Goal: Information Seeking & Learning: Check status

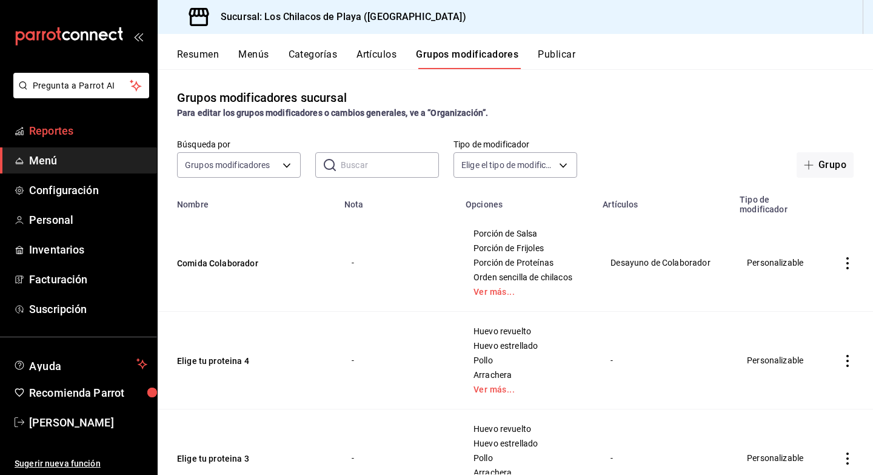
click at [64, 137] on span "Reportes" at bounding box center [88, 130] width 118 height 16
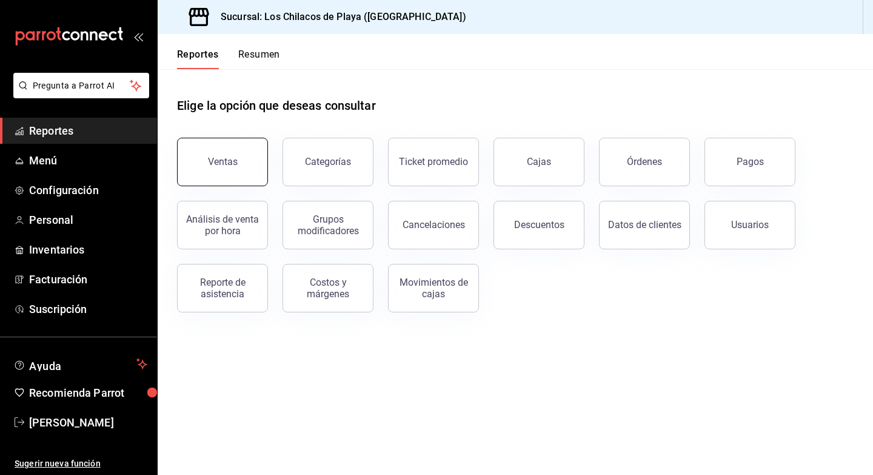
click at [227, 161] on div "Ventas" at bounding box center [223, 162] width 30 height 12
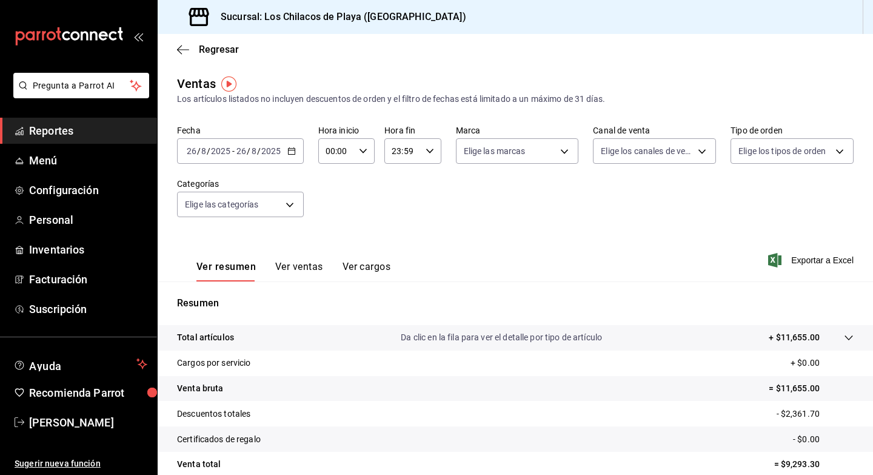
click at [251, 158] on div "[DATE] [DATE] - [DATE] [DATE]" at bounding box center [240, 150] width 127 height 25
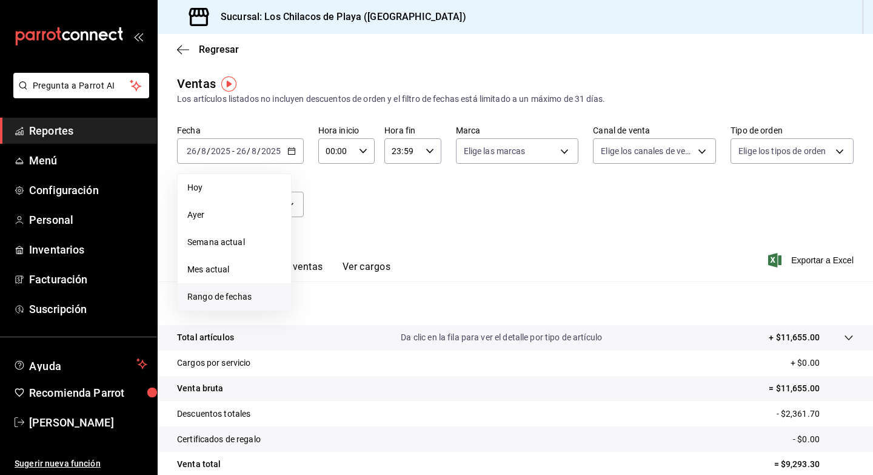
click at [224, 296] on span "Rango de fechas" at bounding box center [234, 296] width 94 height 13
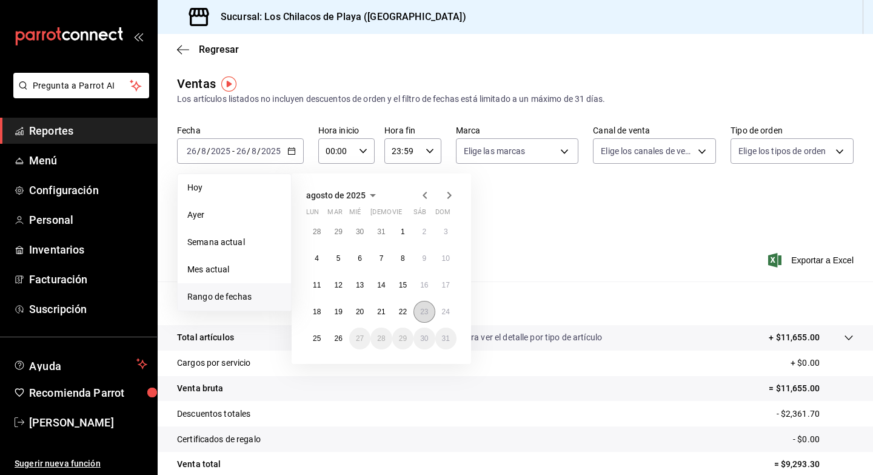
click at [420, 318] on button "23" at bounding box center [423, 312] width 21 height 22
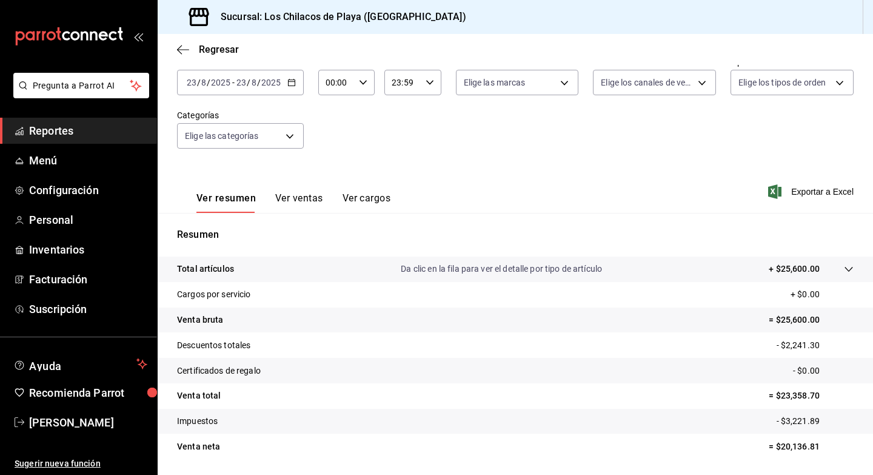
scroll to position [106, 0]
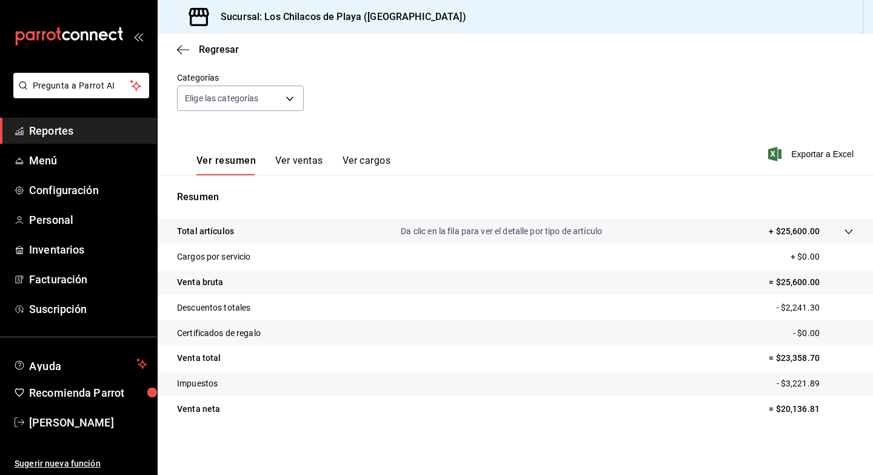
click at [301, 166] on button "Ver ventas" at bounding box center [299, 165] width 48 height 21
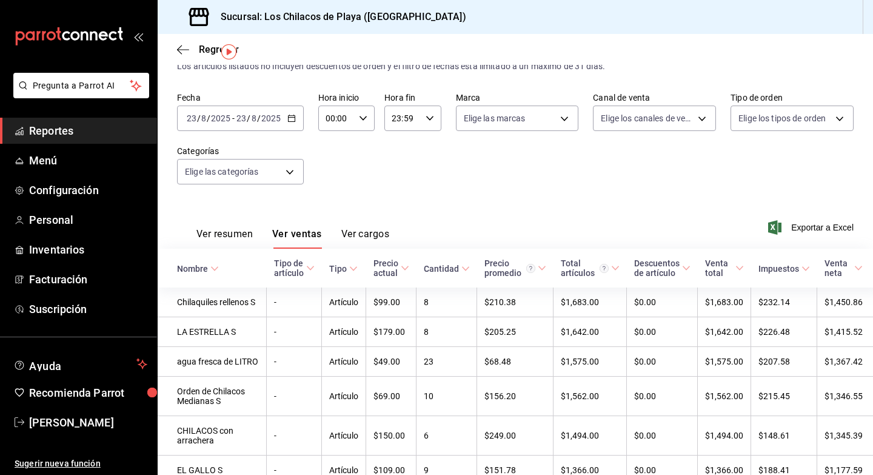
scroll to position [19, 0]
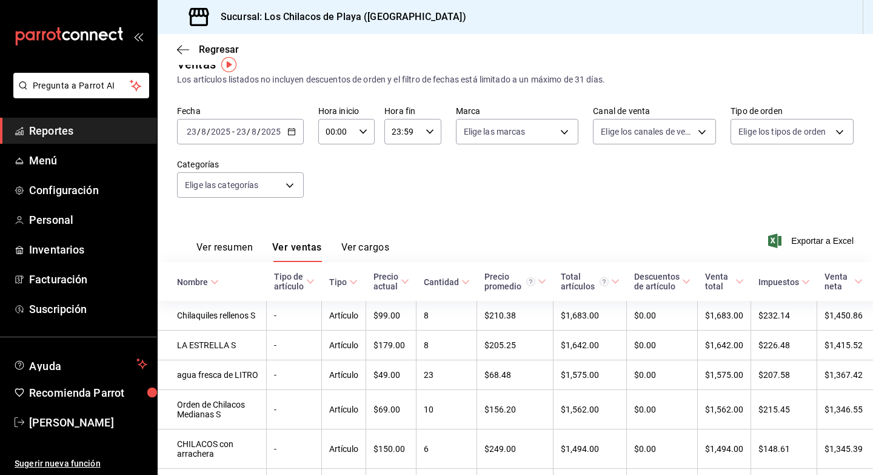
click at [350, 247] on button "Ver cargos" at bounding box center [365, 251] width 48 height 21
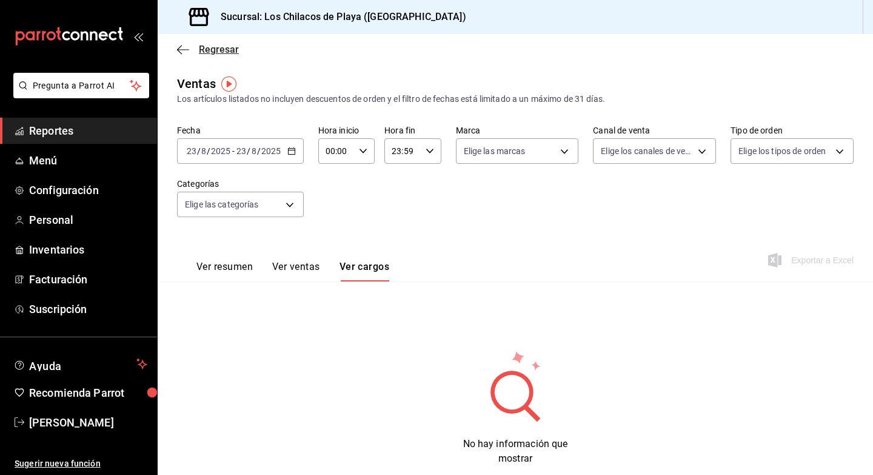
click at [220, 51] on span "Regresar" at bounding box center [219, 50] width 40 height 12
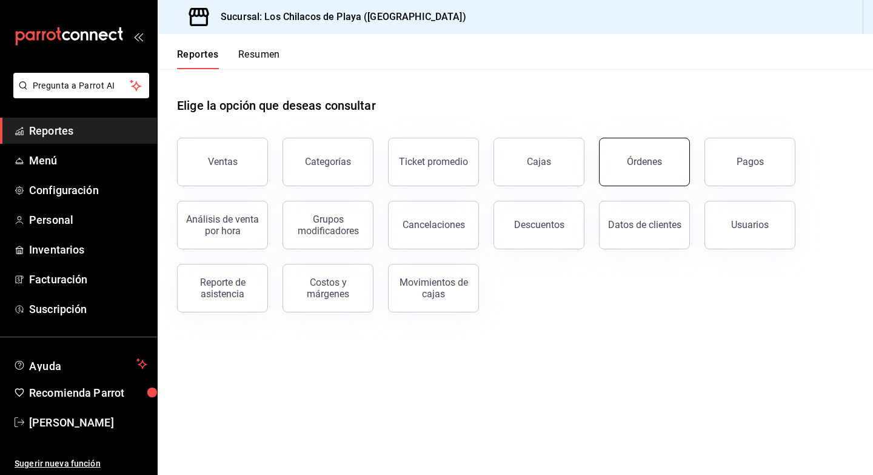
click at [622, 165] on button "Órdenes" at bounding box center [644, 162] width 91 height 48
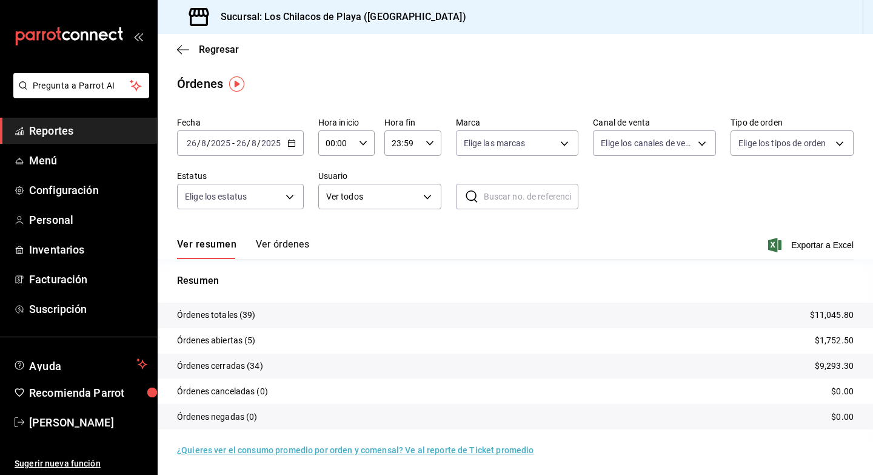
click at [265, 153] on div "[DATE] [DATE] - [DATE] [DATE]" at bounding box center [240, 142] width 127 height 25
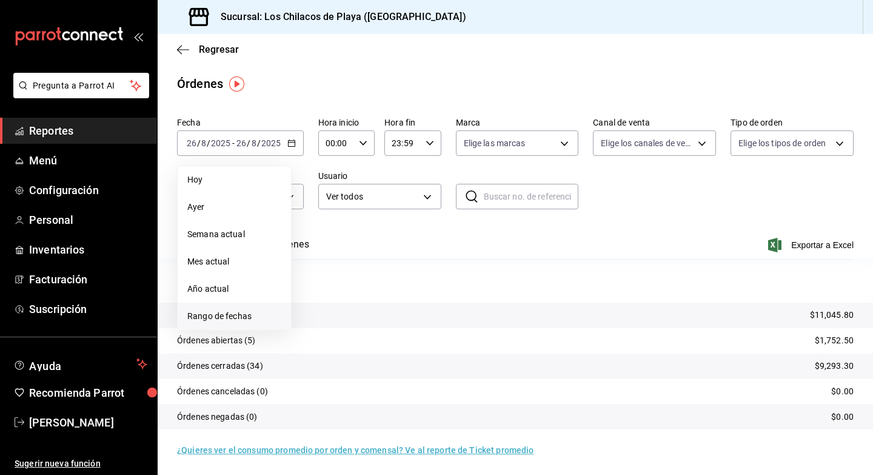
click at [230, 318] on span "Rango de fechas" at bounding box center [234, 316] width 94 height 13
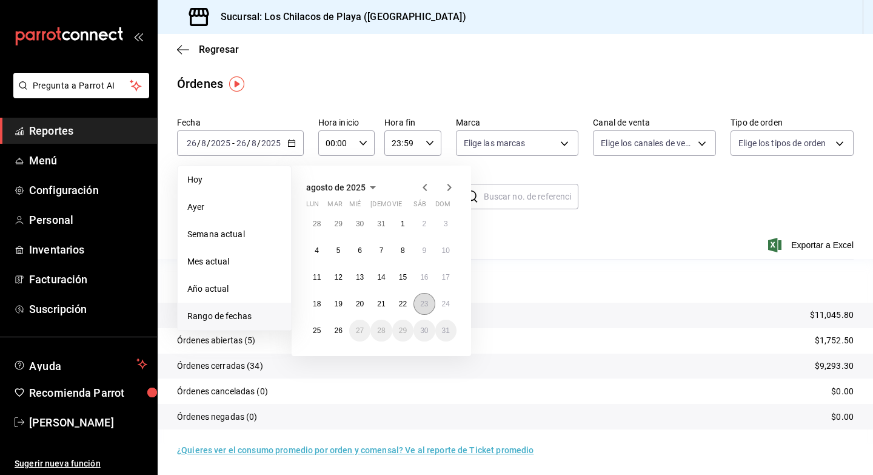
click at [421, 300] on abbr "23" at bounding box center [424, 303] width 8 height 8
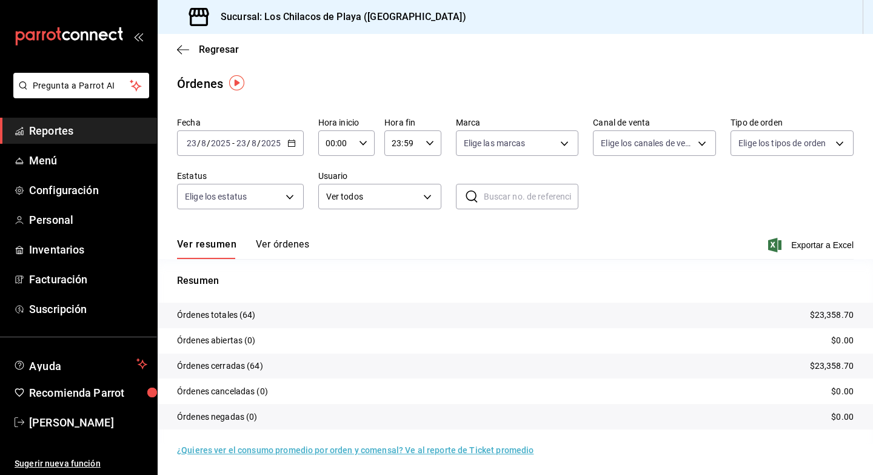
scroll to position [1, 0]
click at [270, 249] on button "Ver órdenes" at bounding box center [282, 247] width 53 height 21
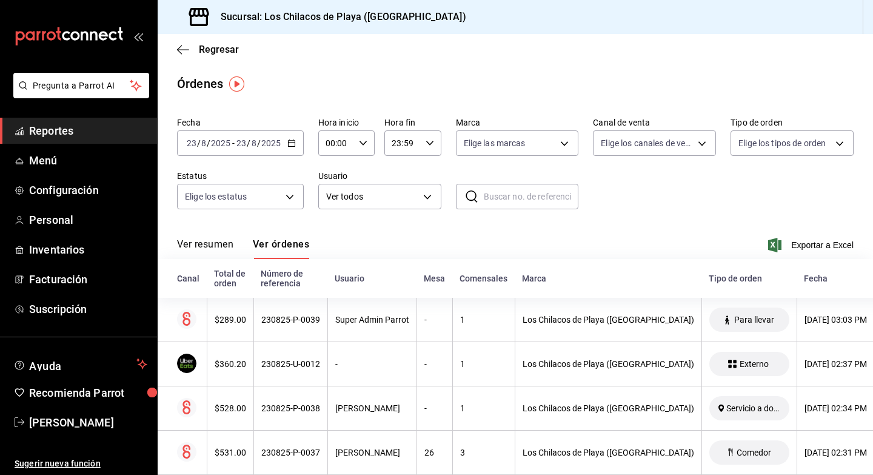
click at [219, 41] on div "Regresar" at bounding box center [515, 49] width 715 height 31
click at [218, 53] on span "Regresar" at bounding box center [219, 50] width 40 height 12
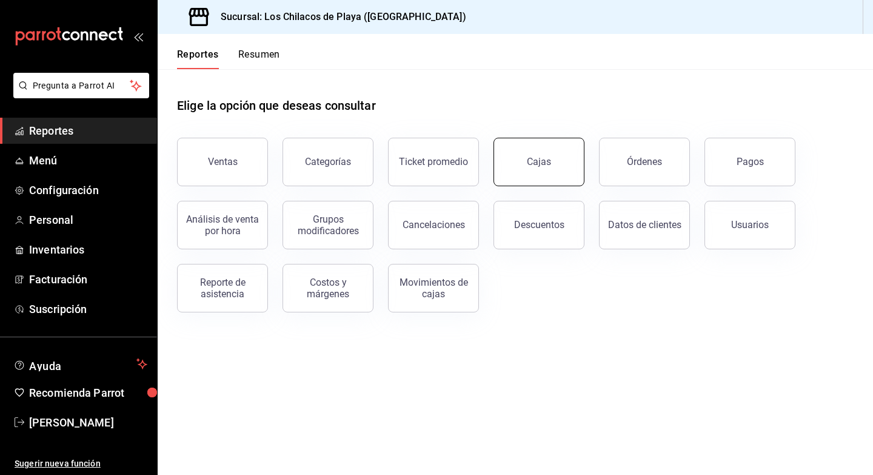
click at [521, 163] on button "Cajas" at bounding box center [538, 162] width 91 height 48
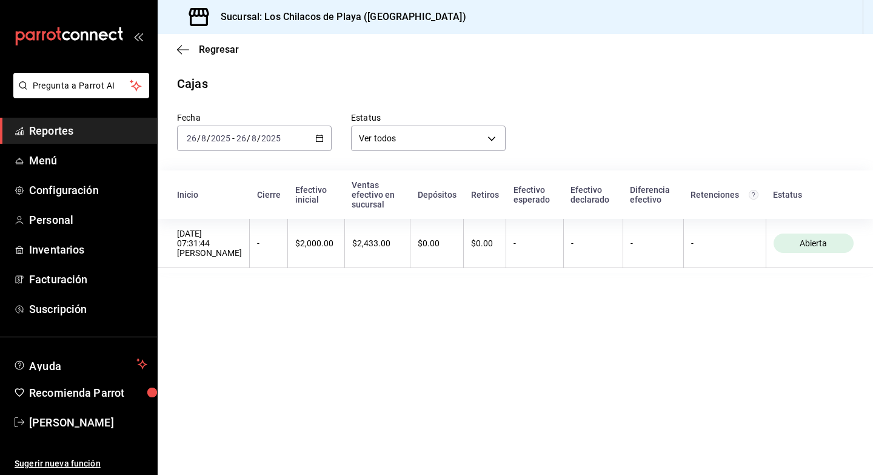
click at [261, 134] on input "2025" at bounding box center [271, 138] width 21 height 10
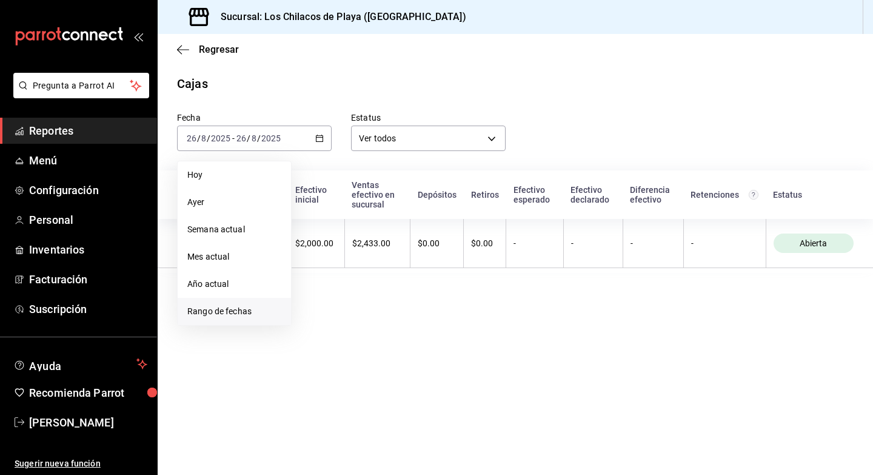
click at [222, 311] on span "Rango de fechas" at bounding box center [234, 311] width 94 height 13
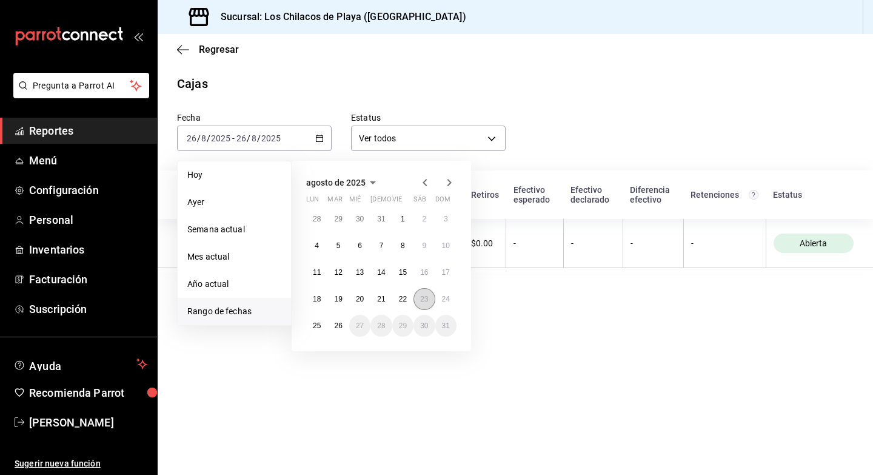
click at [418, 302] on button "23" at bounding box center [423, 299] width 21 height 22
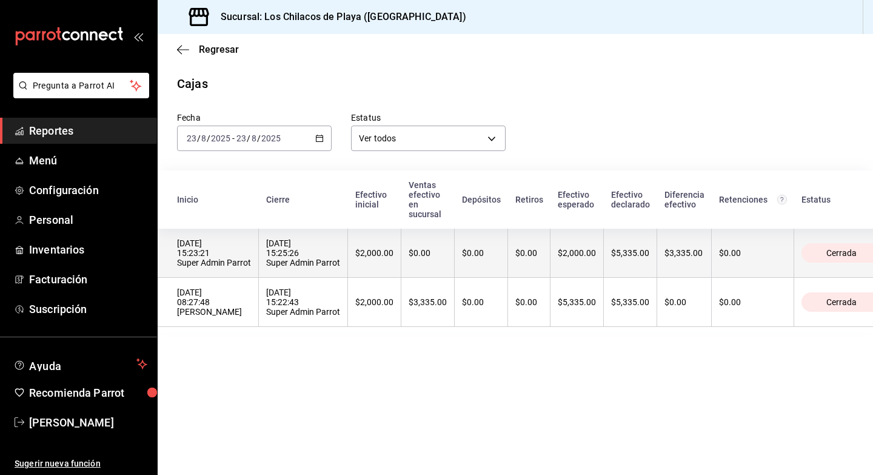
scroll to position [0, 19]
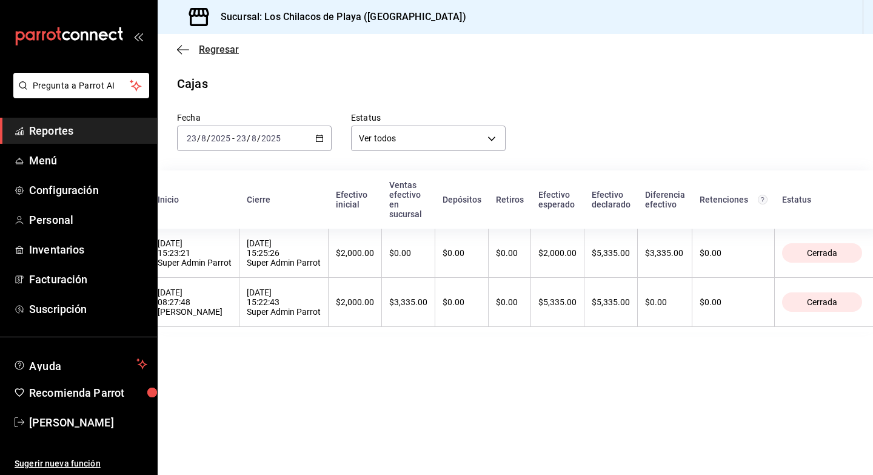
click at [210, 53] on span "Regresar" at bounding box center [219, 50] width 40 height 12
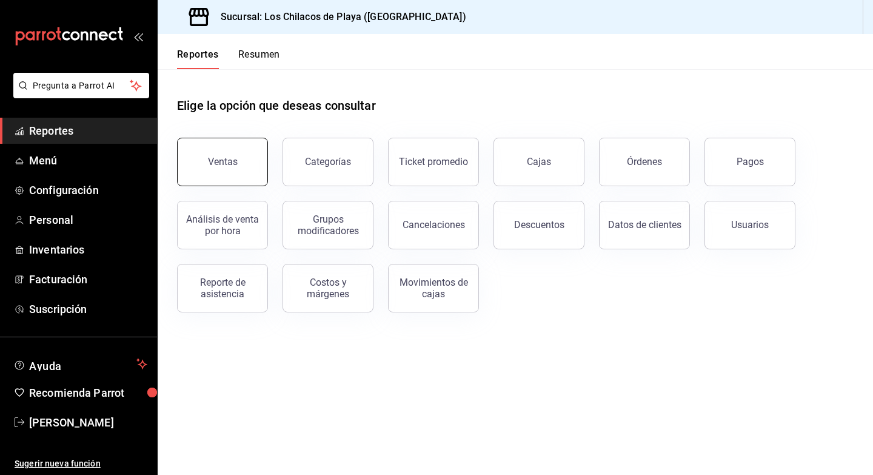
click at [235, 162] on div "Ventas" at bounding box center [223, 162] width 30 height 12
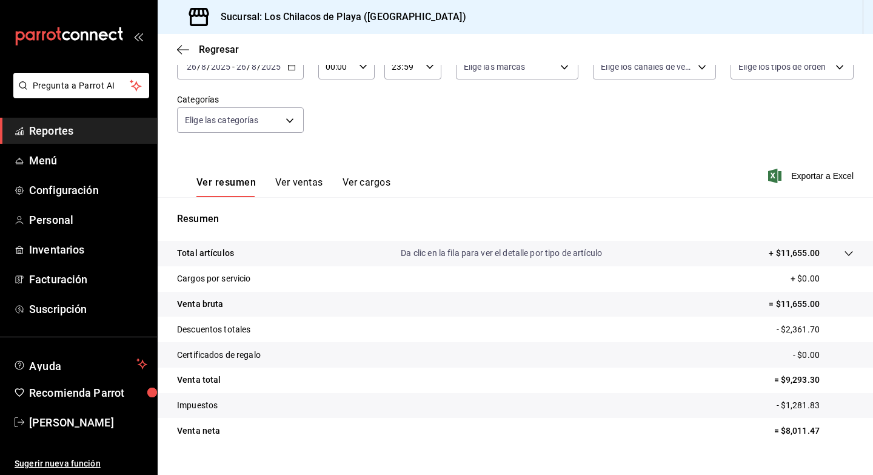
scroll to position [68, 0]
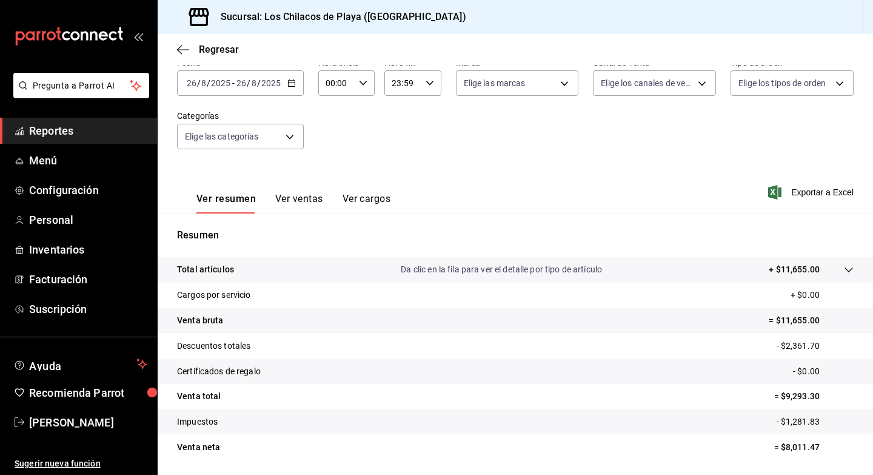
click at [843, 259] on tr "Total artículos Da clic en la fila para ver el detalle por tipo de artículo + $…" at bounding box center [515, 269] width 715 height 25
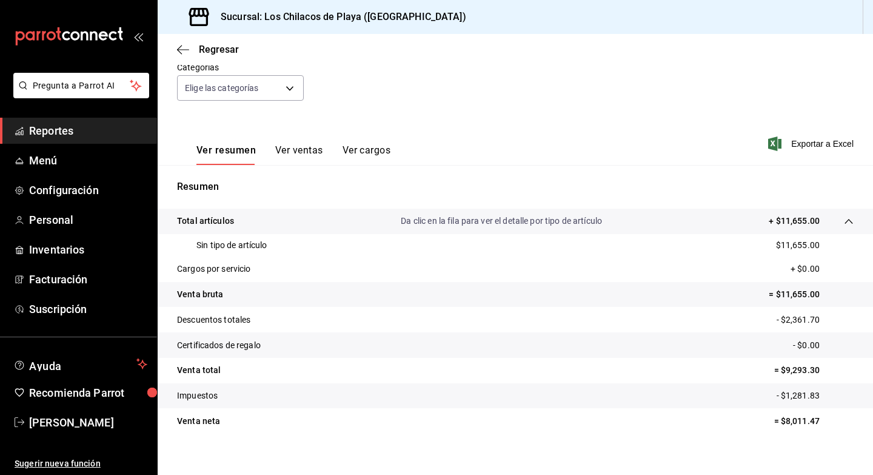
scroll to position [127, 0]
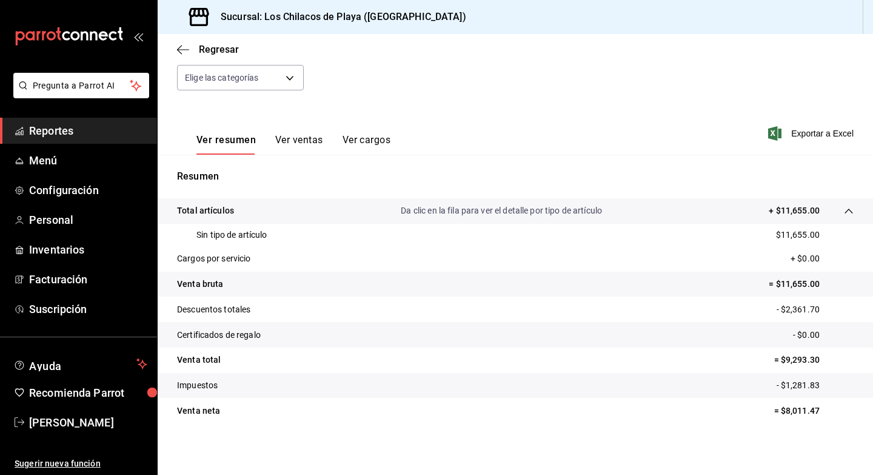
click at [849, 220] on tr "Total artículos Da clic en la fila para ver el detalle por tipo de artículo + $…" at bounding box center [515, 210] width 715 height 25
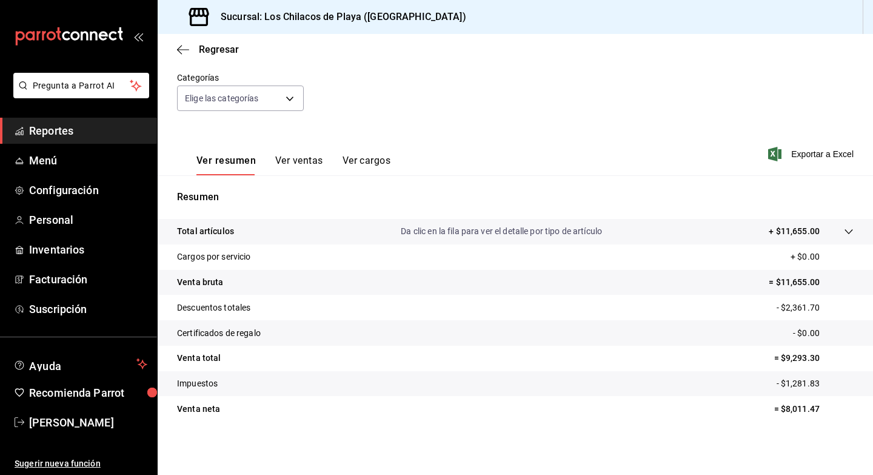
click at [294, 159] on button "Ver ventas" at bounding box center [299, 165] width 48 height 21
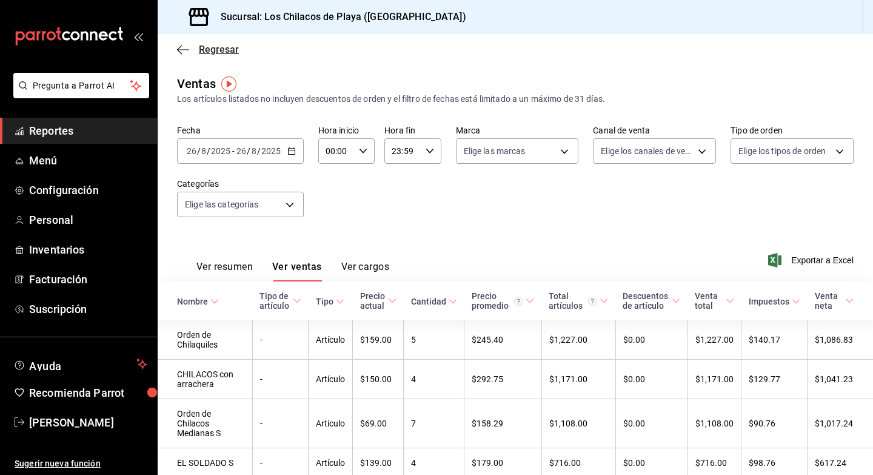
click at [215, 53] on span "Regresar" at bounding box center [219, 50] width 40 height 12
